Goal: Check status: Check status

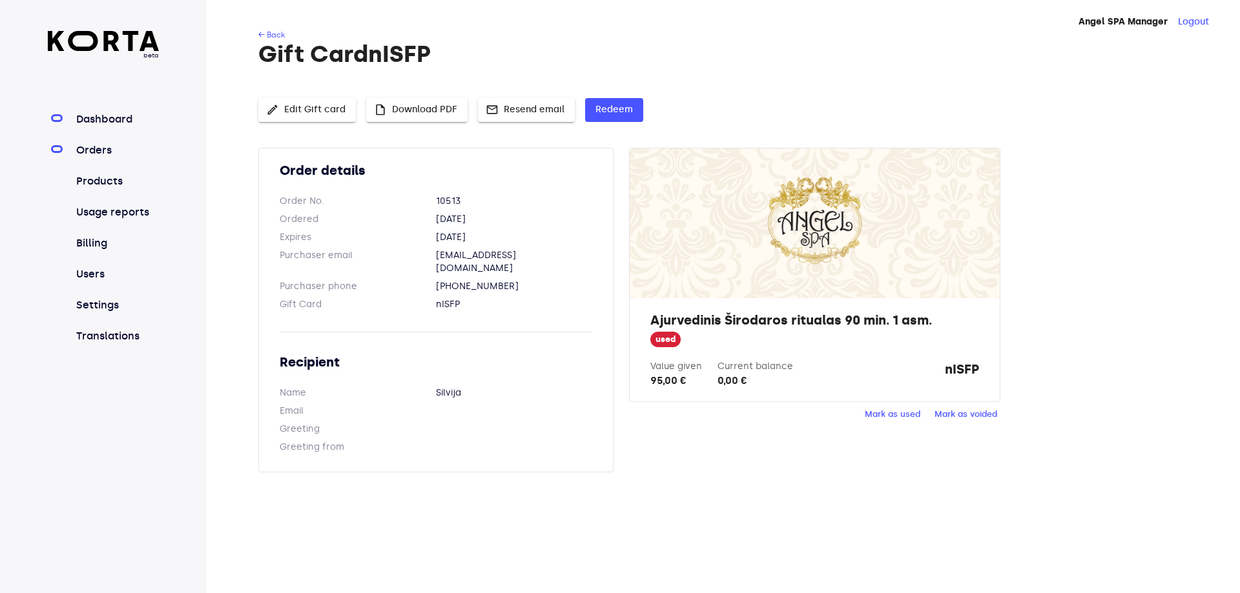
click at [85, 120] on link "Dashboard" at bounding box center [117, 119] width 86 height 15
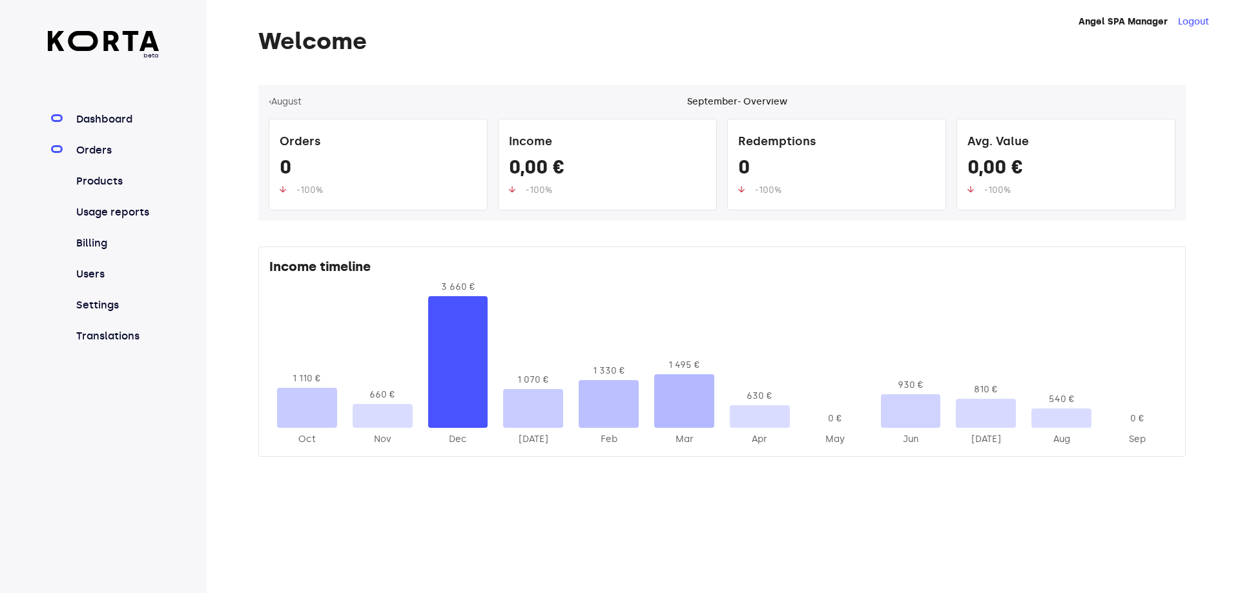
click at [88, 152] on link "Orders" at bounding box center [117, 150] width 86 height 15
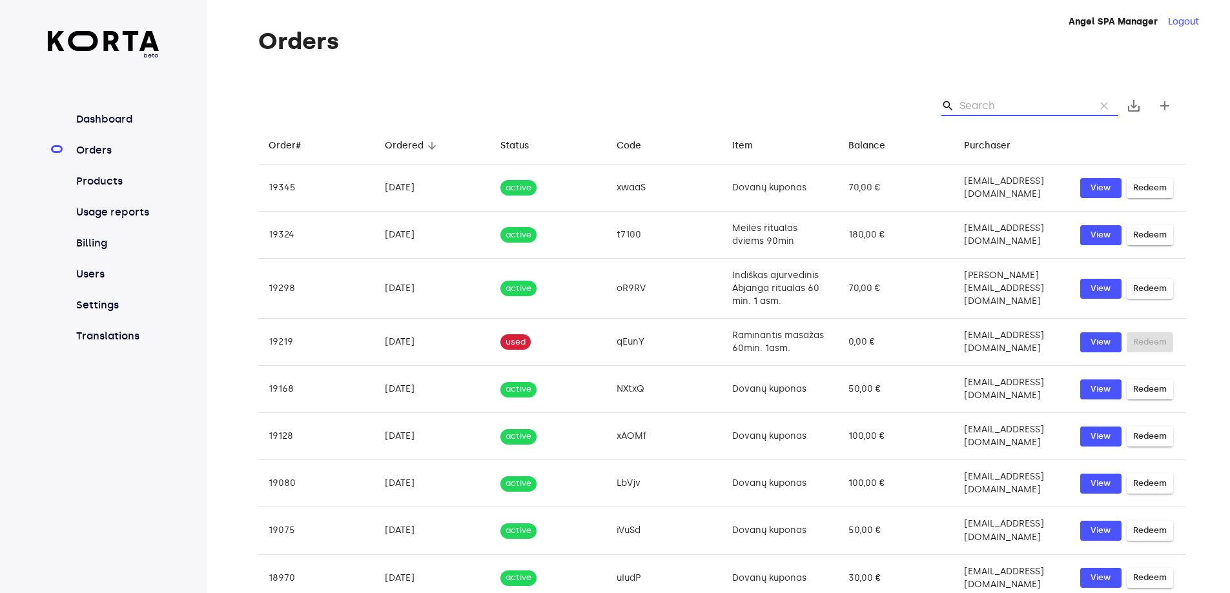
paste input "5iiyo"
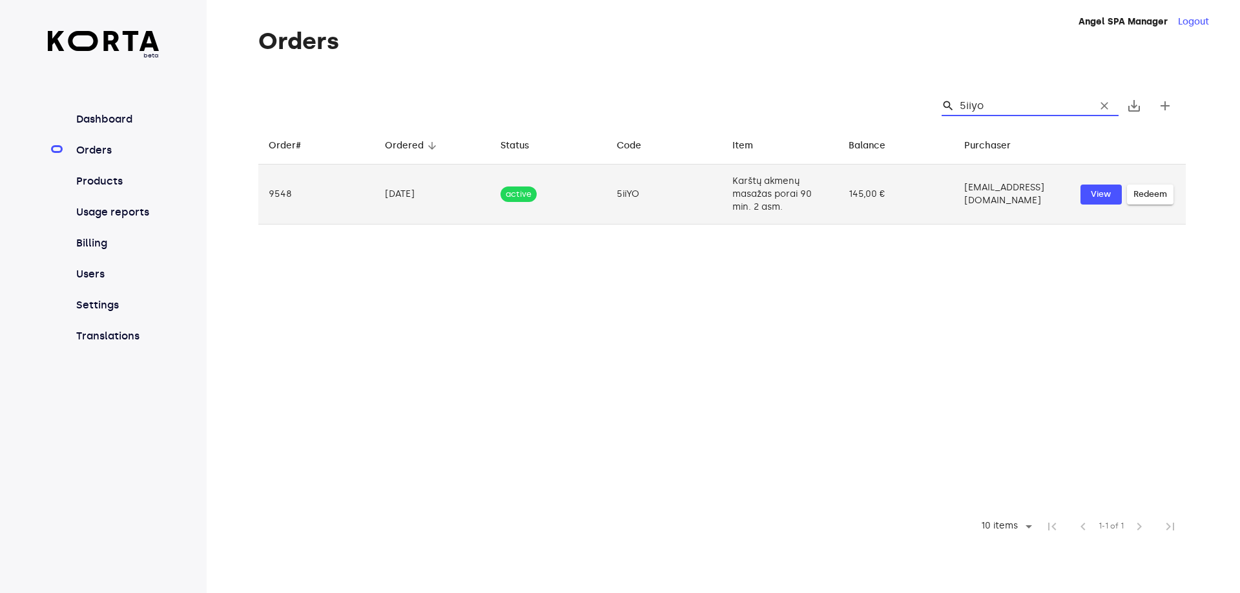
type input "5iiyo"
click at [910, 177] on td "145,00 €" at bounding box center [896, 195] width 116 height 60
